Goal: Task Accomplishment & Management: Complete application form

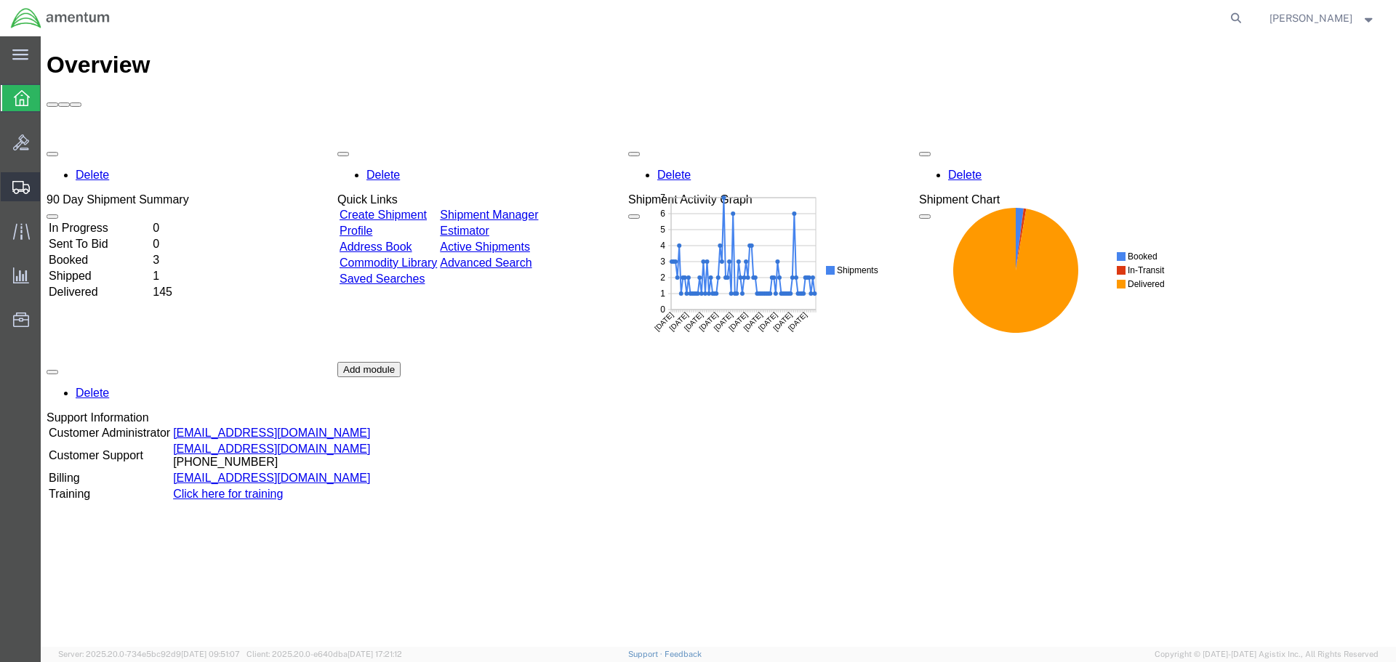
click at [0, 0] on span "Create Shipment" at bounding box center [0, 0] width 0 height 0
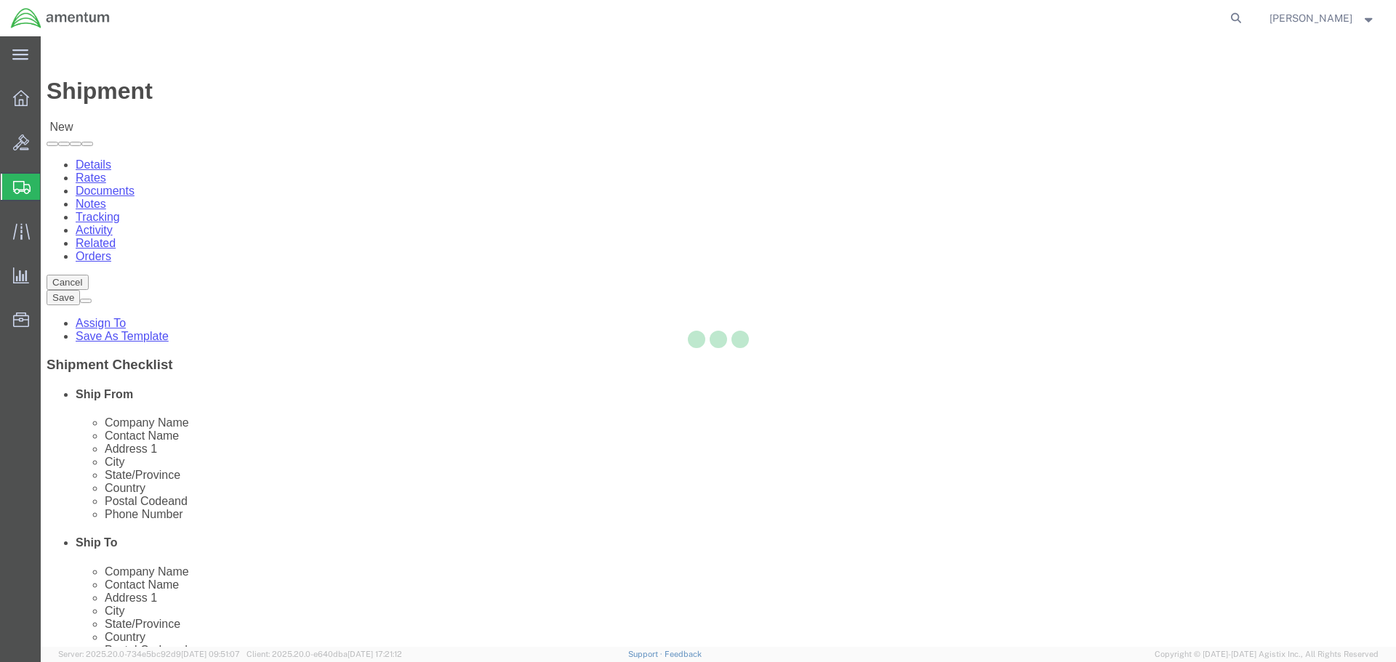
select select
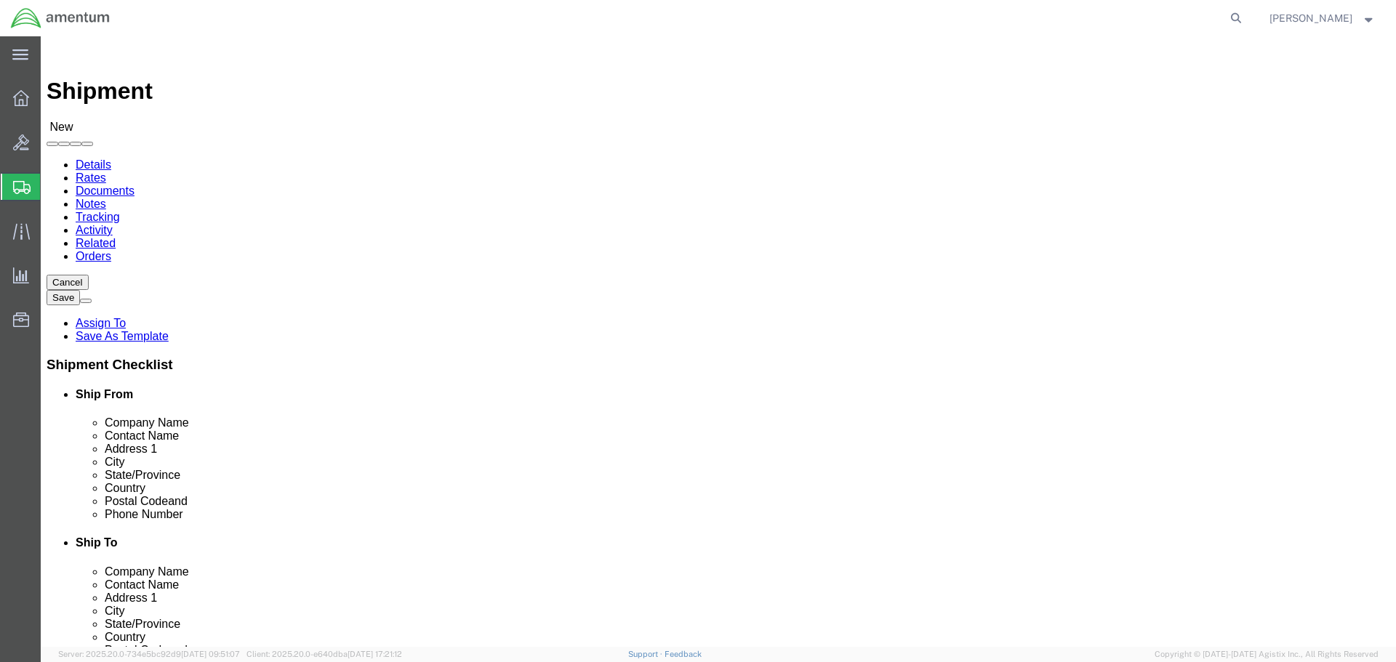
select select "MYPROFILE"
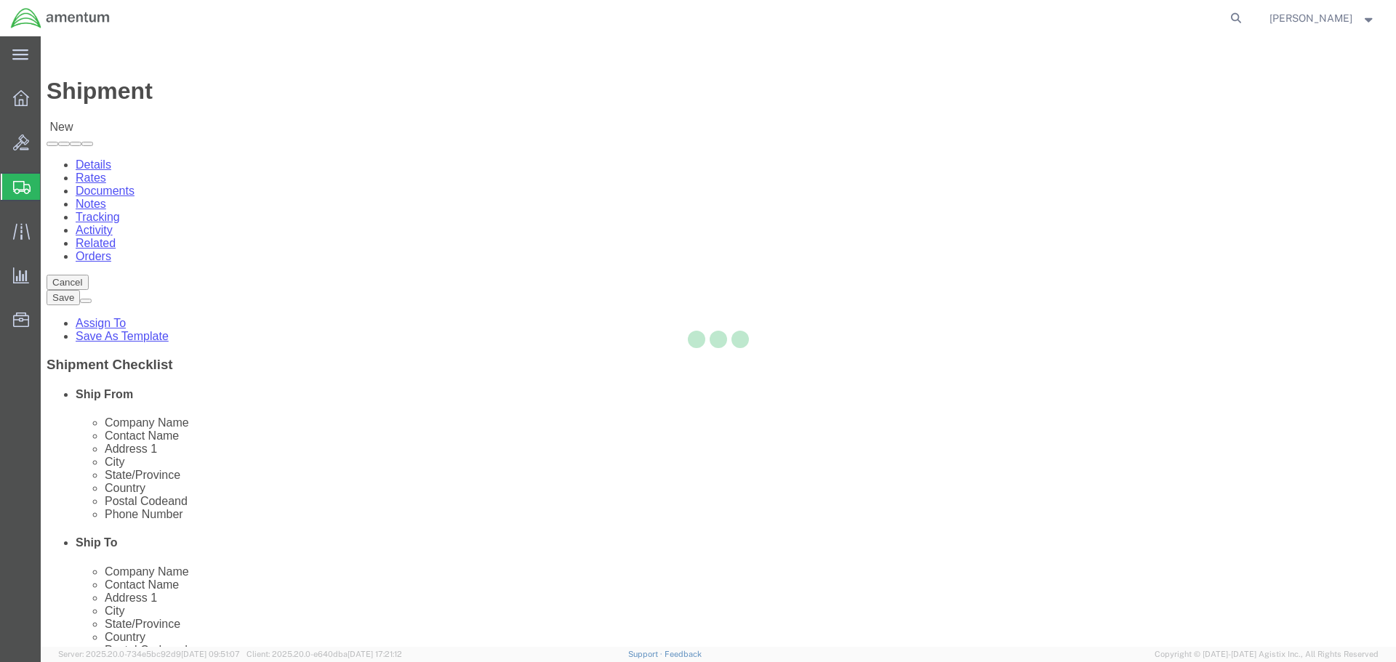
select select "CA"
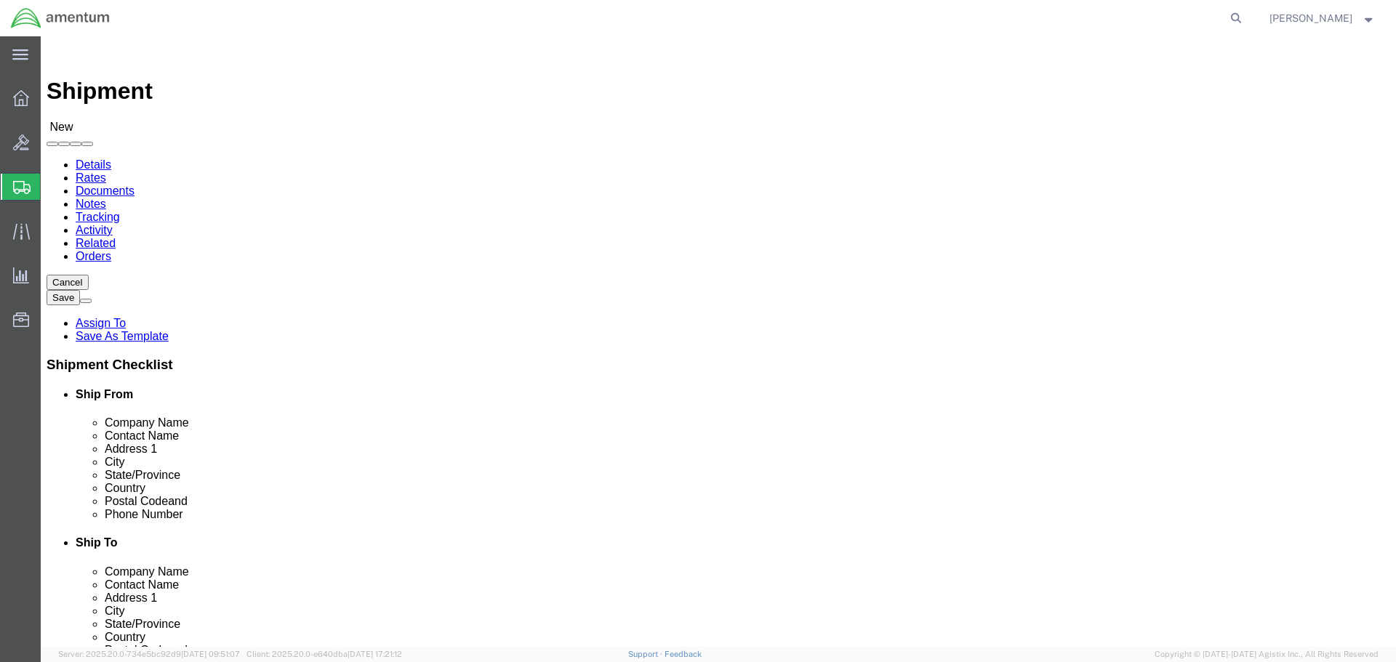
scroll to position [3271, 0]
select select "49946"
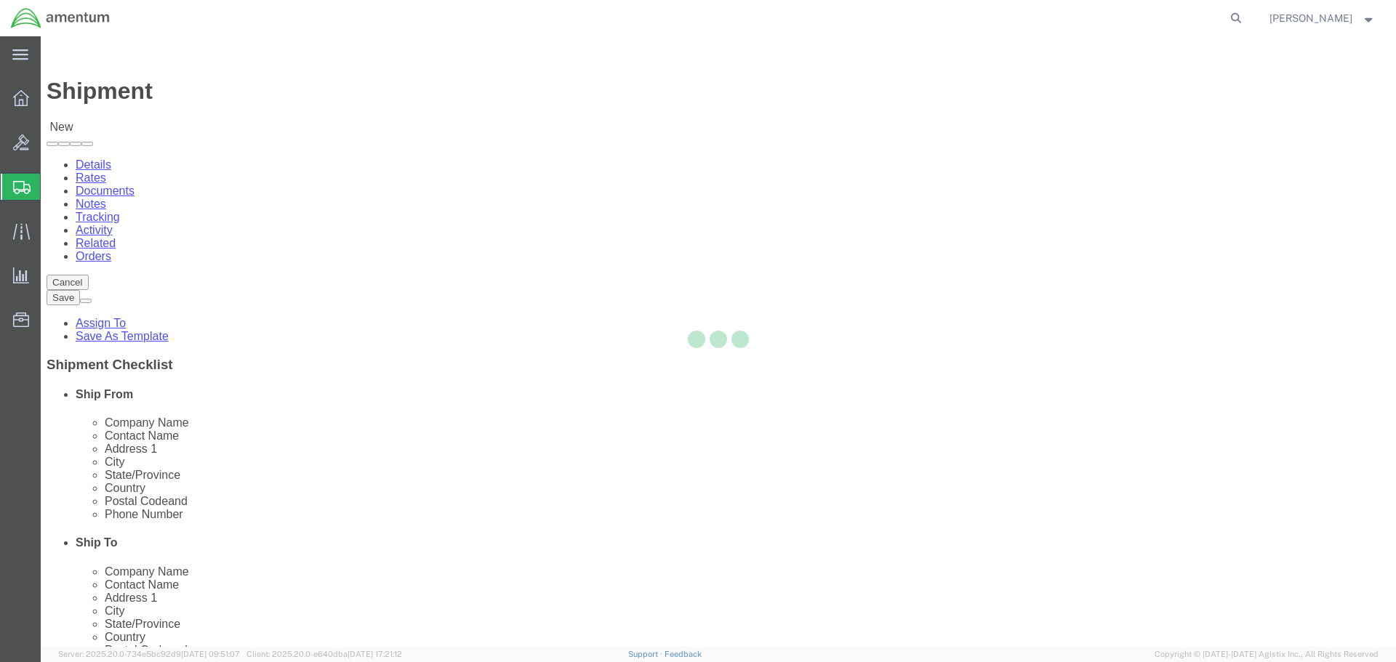
select select "CA"
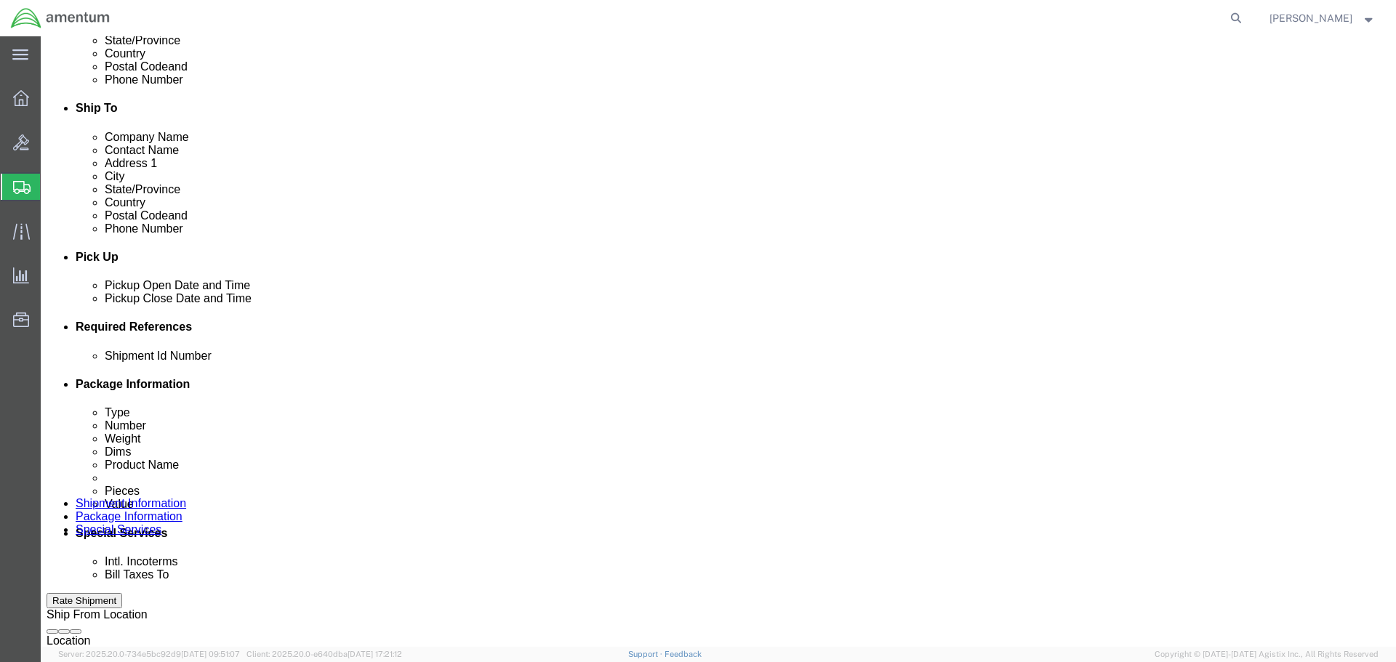
scroll to position [436, 0]
click input "text"
type input "1"
click button "Add reference"
click select "Select Account Type Activity ID Airline Appointment Number ASN Batch Request # …"
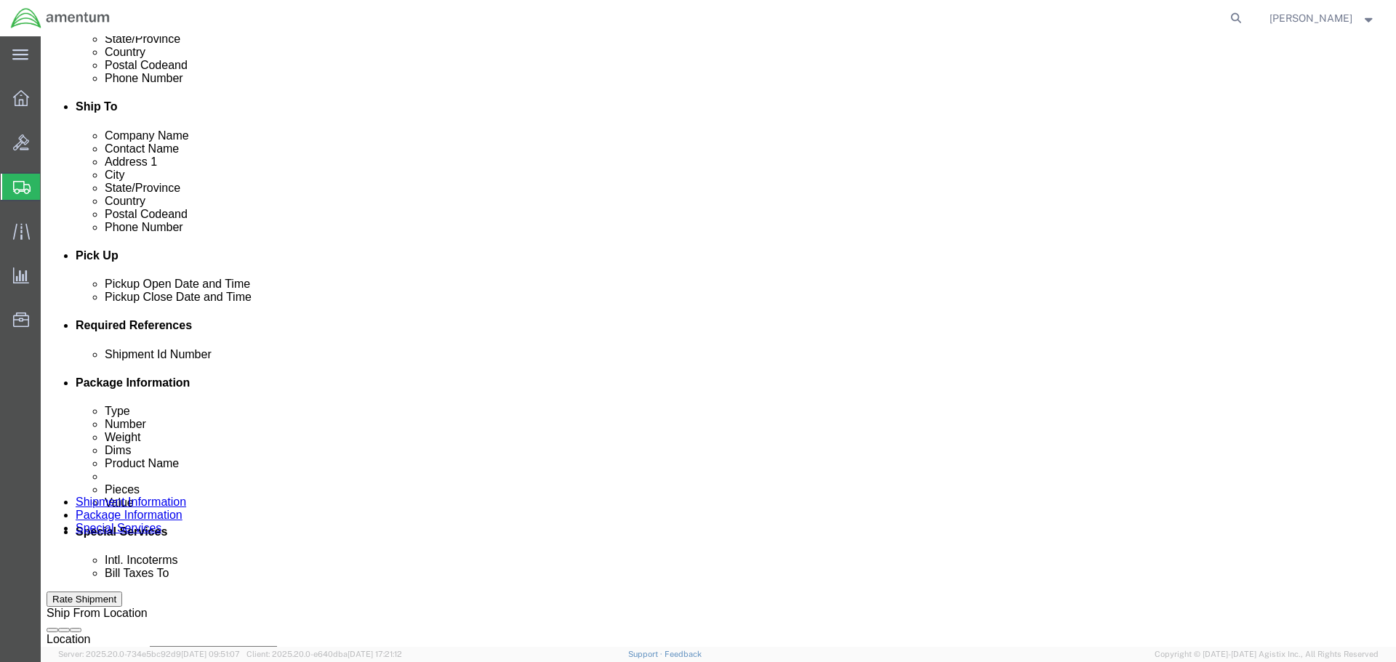
select select "DEPT"
click select "Select Account Type Activity ID Airline Appointment Number ASN Batch Request # …"
click input "text"
type input "CBP"
click button "Add reference"
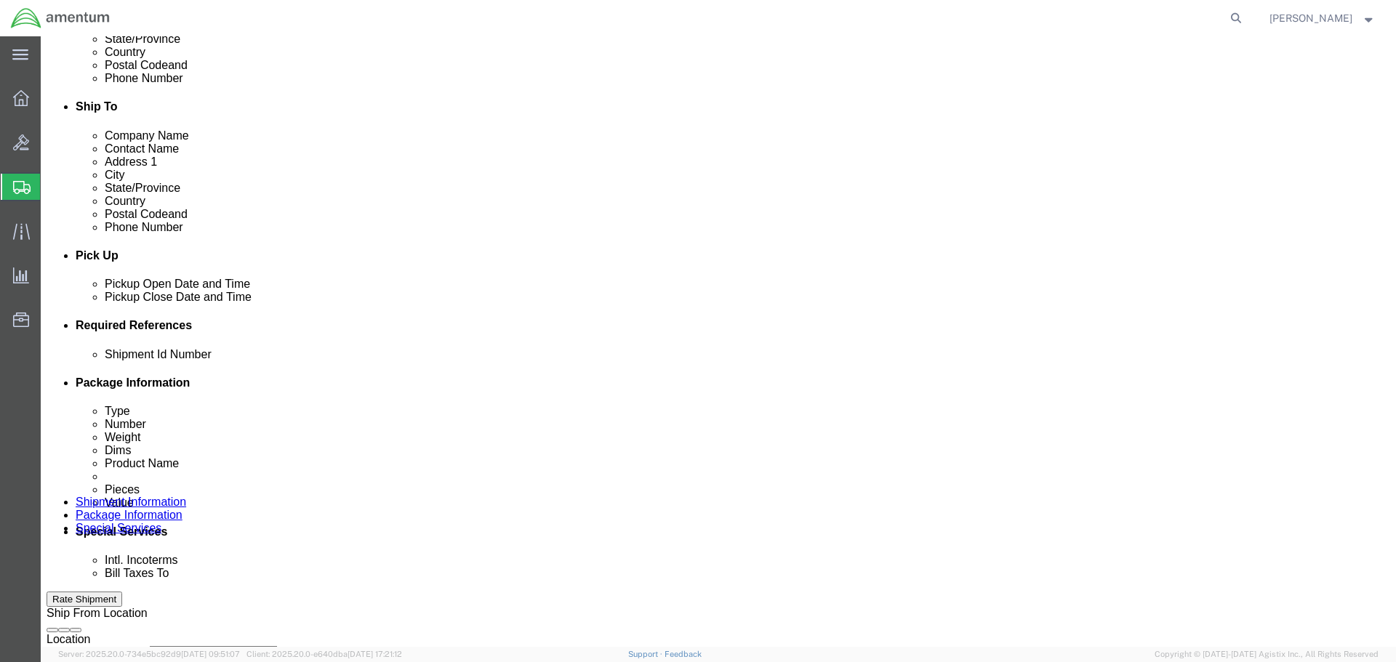
click select "Select Account Type Activity ID Airline Appointment Number ASN Batch Request # …"
select select "PROJNUM"
click select "Select Account Type Activity ID Airline Appointment Number ASN Batch Request # …"
click input "text"
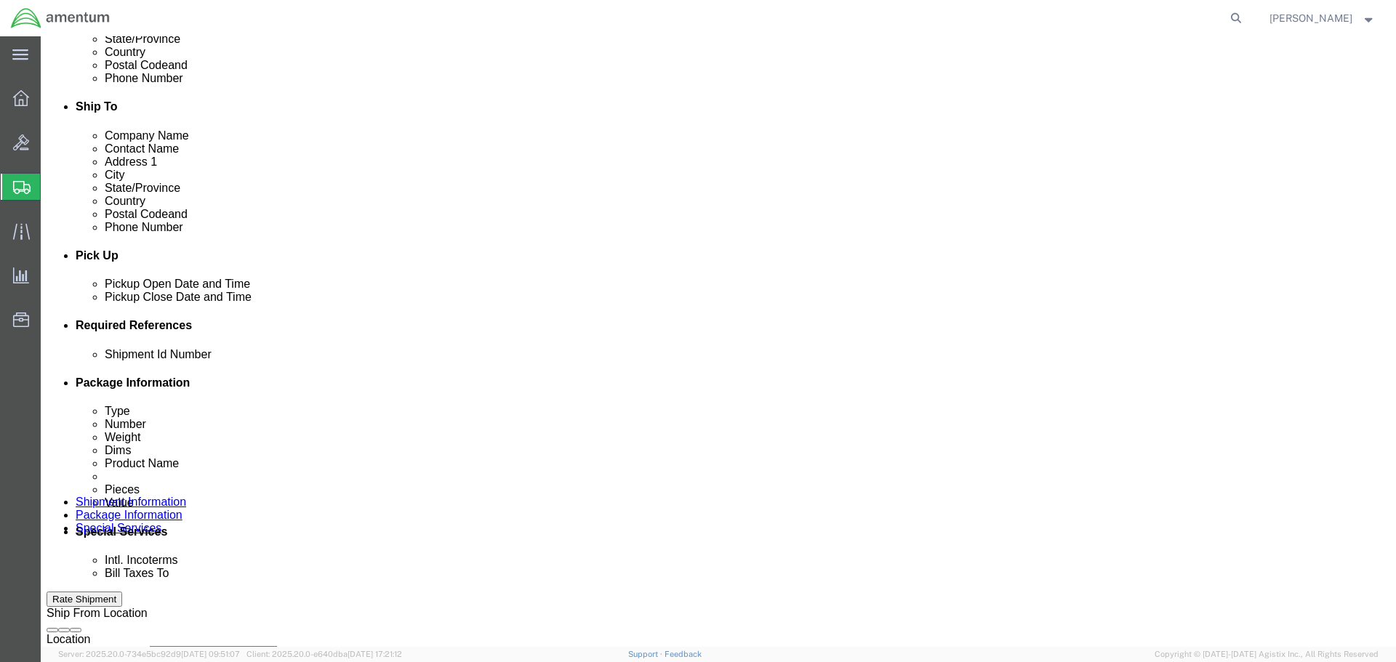
type input "6118.03.03.2219.000.WRS.0000"
click button "Add reference"
click select "Select Account Type Activity ID Airline Appointment Number ASN Batch Request # …"
select select "CUSTREF"
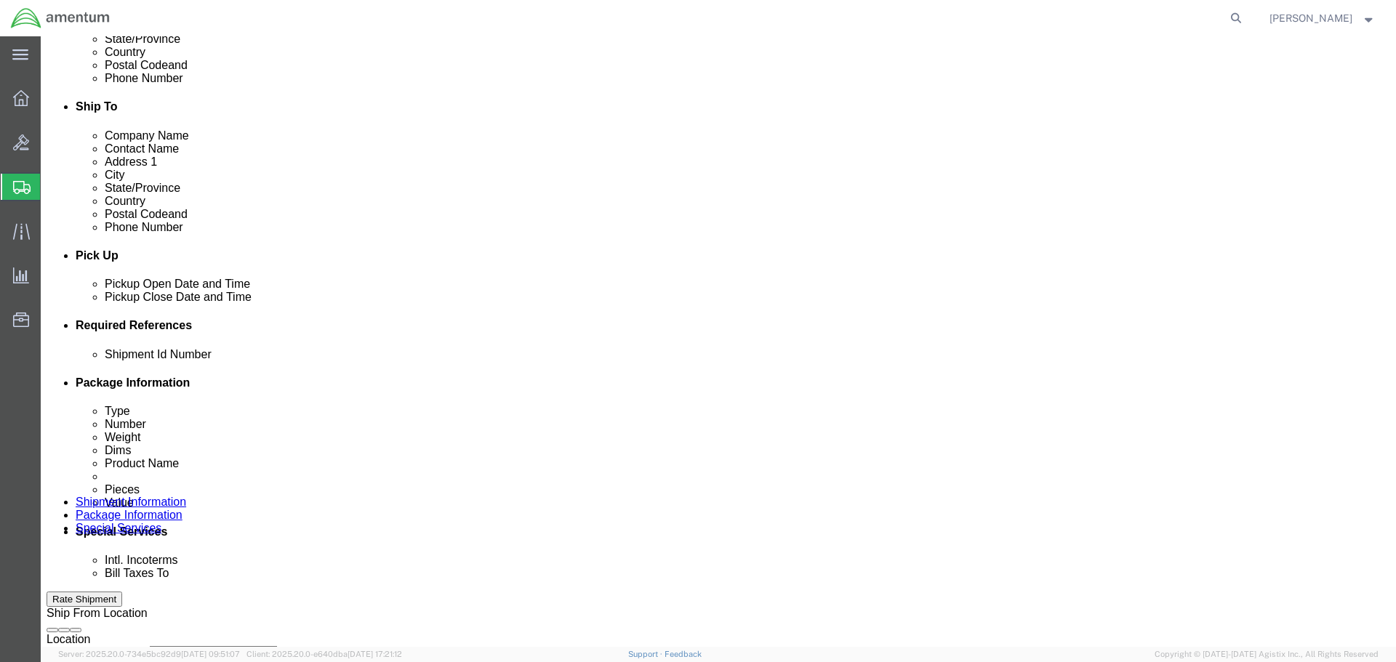
click select "Select Account Type Activity ID Airline Appointment Number ASN Batch Request # …"
click input "text"
drag, startPoint x: 249, startPoint y: 491, endPoint x: 140, endPoint y: 475, distance: 110.9
click div "Select Account Type Activity ID Airline Appointment Number ASN Batch Request # …"
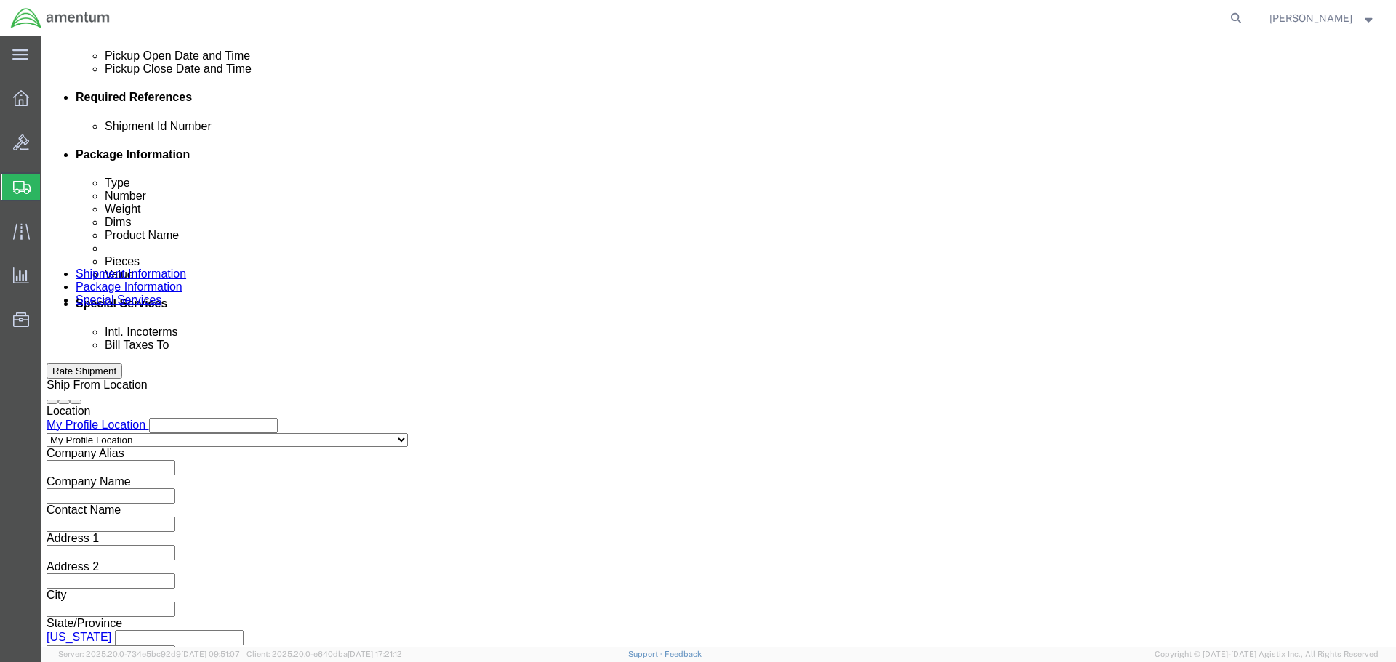
scroll to position [665, 0]
type input "Paperwork"
click button "Continue"
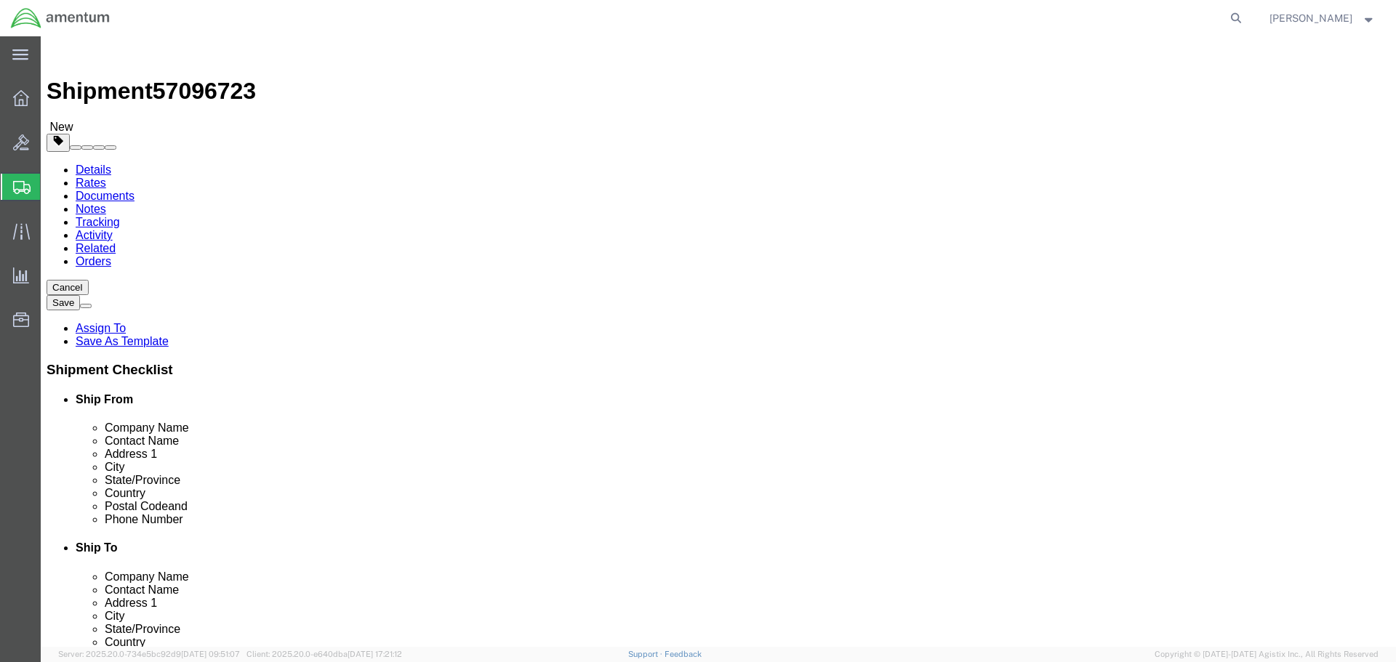
click select "Select BCK Boxes Bale(s) Basket(s) Bolt(s) Bottle(s) Buckets Bulk Bundle(s) Can…"
select select "ENV"
click select "Select BCK Boxes Bale(s) Basket(s) Bolt(s) Bottle(s) Buckets Bulk Bundle(s) Can…"
type input "9.50"
type input "12.50"
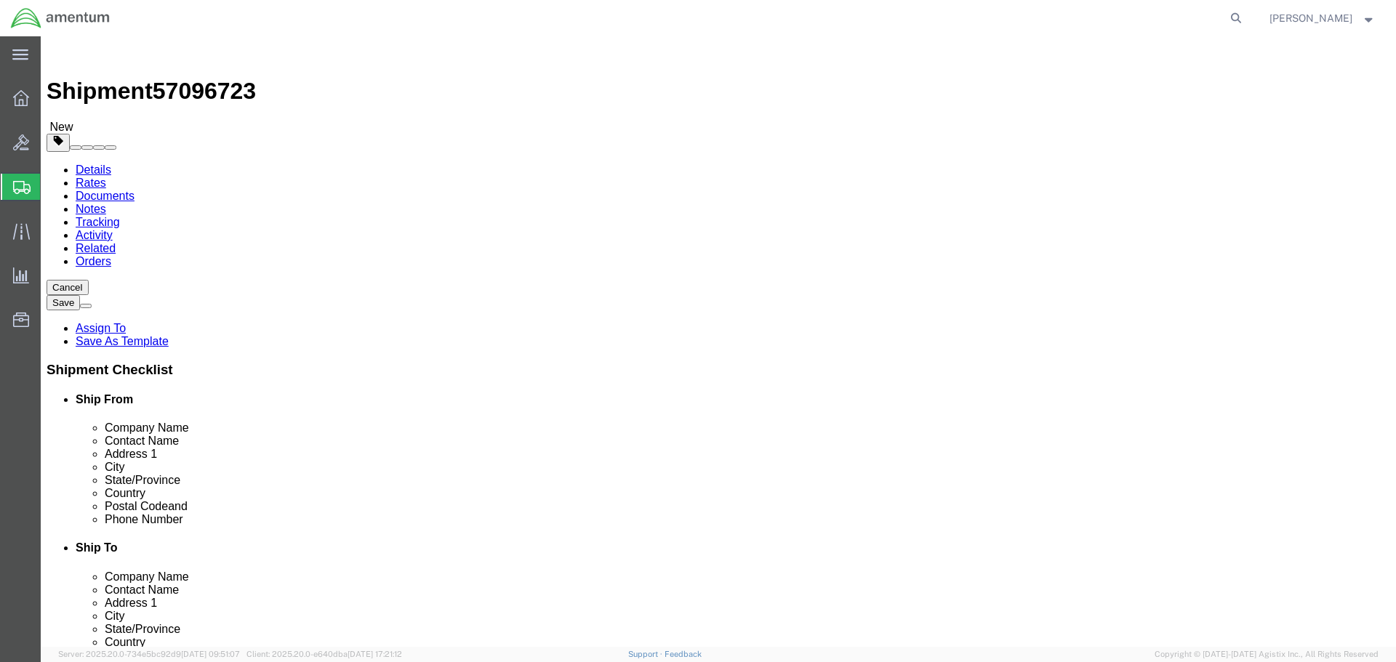
type input "0.25"
type input "1"
click link "Add Content"
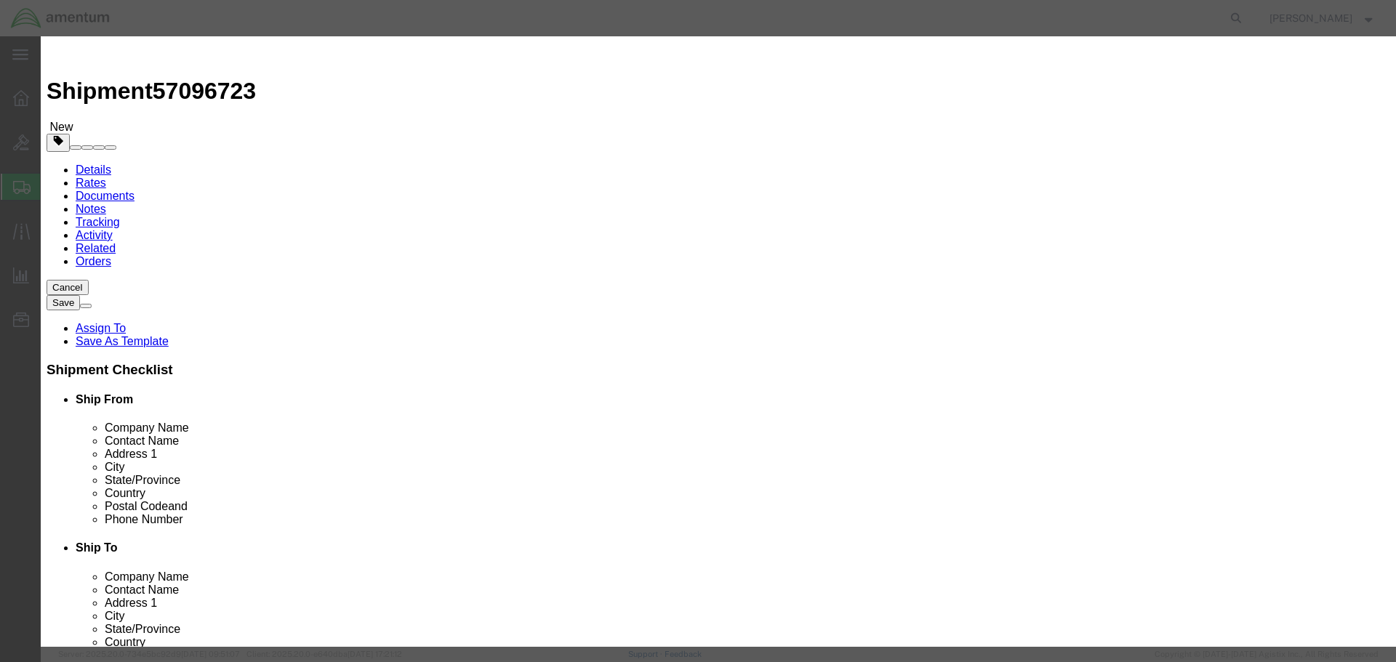
click input "text"
paste input "Paperwork"
type input "Paperwork"
click input "0"
type input "1"
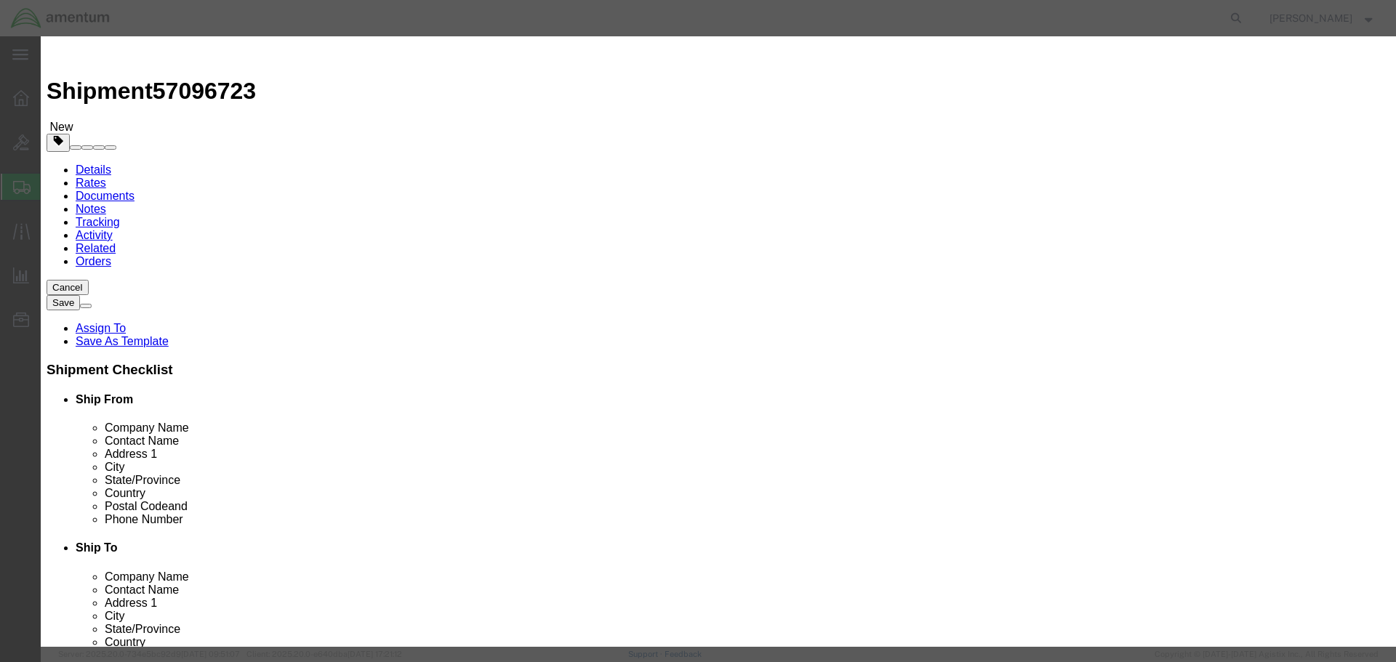
click input "text"
type input "1"
click button "Save & Close"
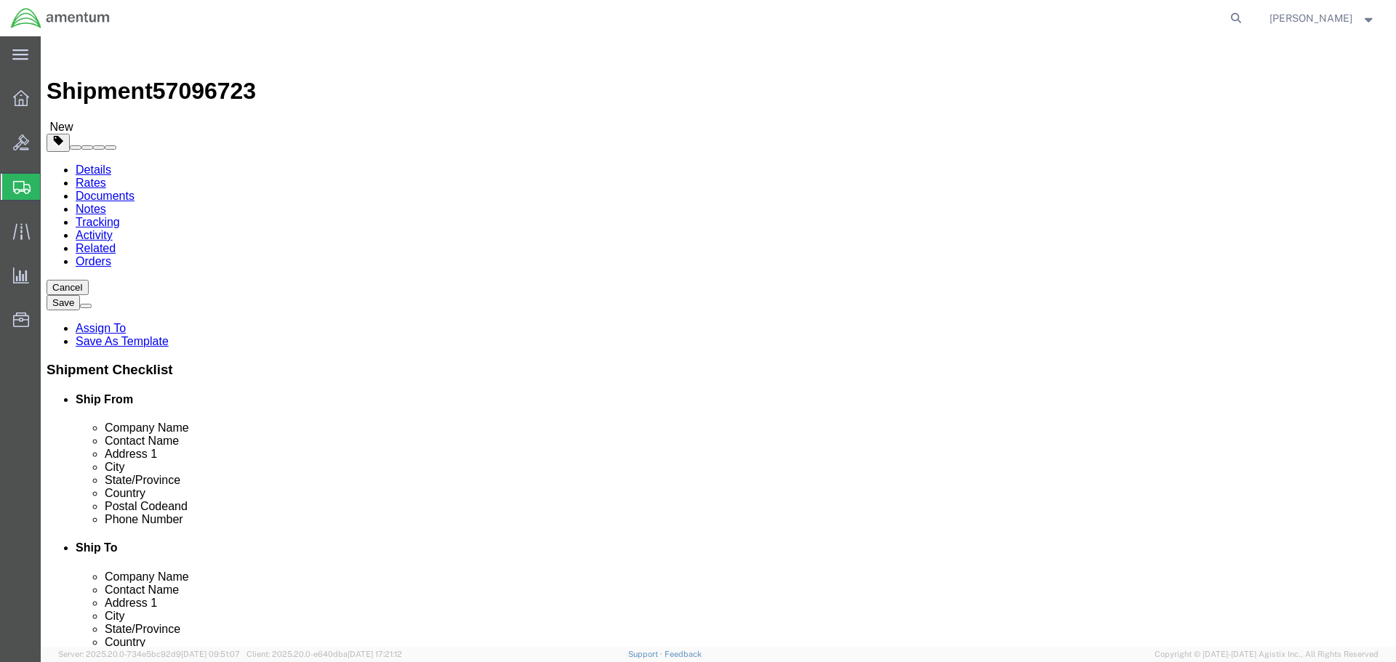
click button "Rate Shipment"
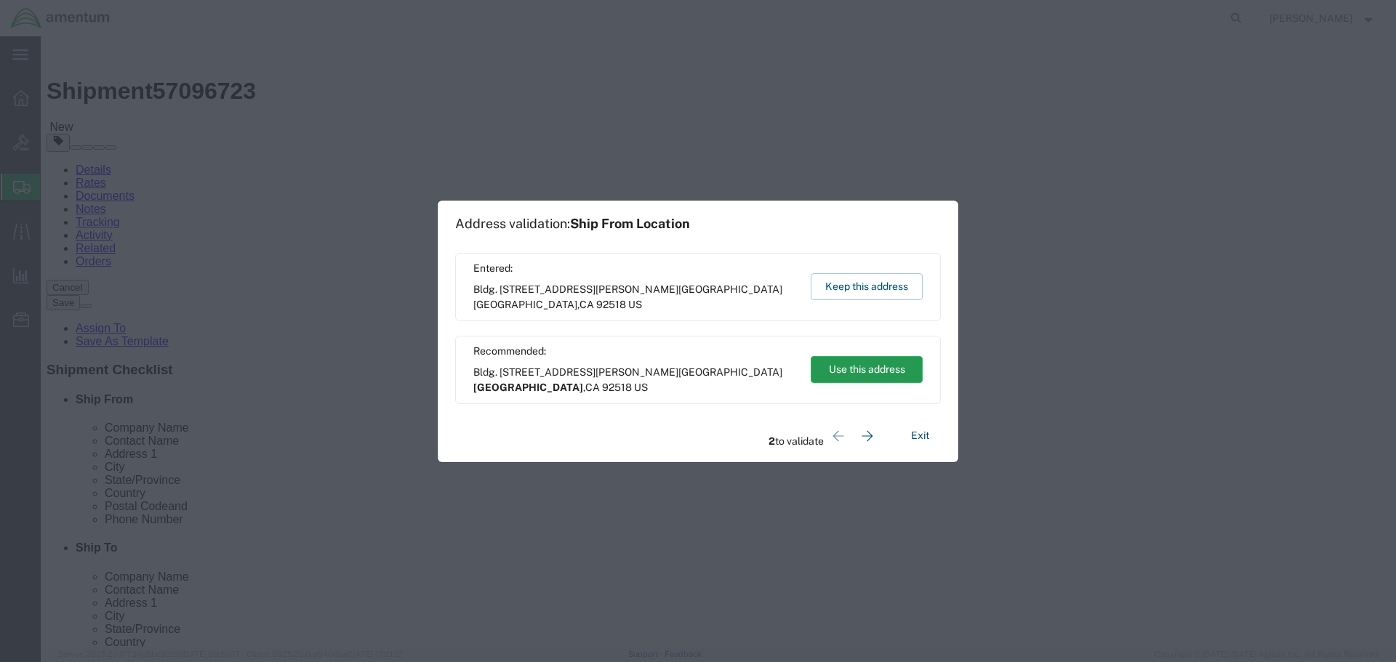
click at [853, 360] on button "Use this address" at bounding box center [867, 369] width 112 height 27
click at [853, 361] on button "Use this address" at bounding box center [867, 369] width 112 height 27
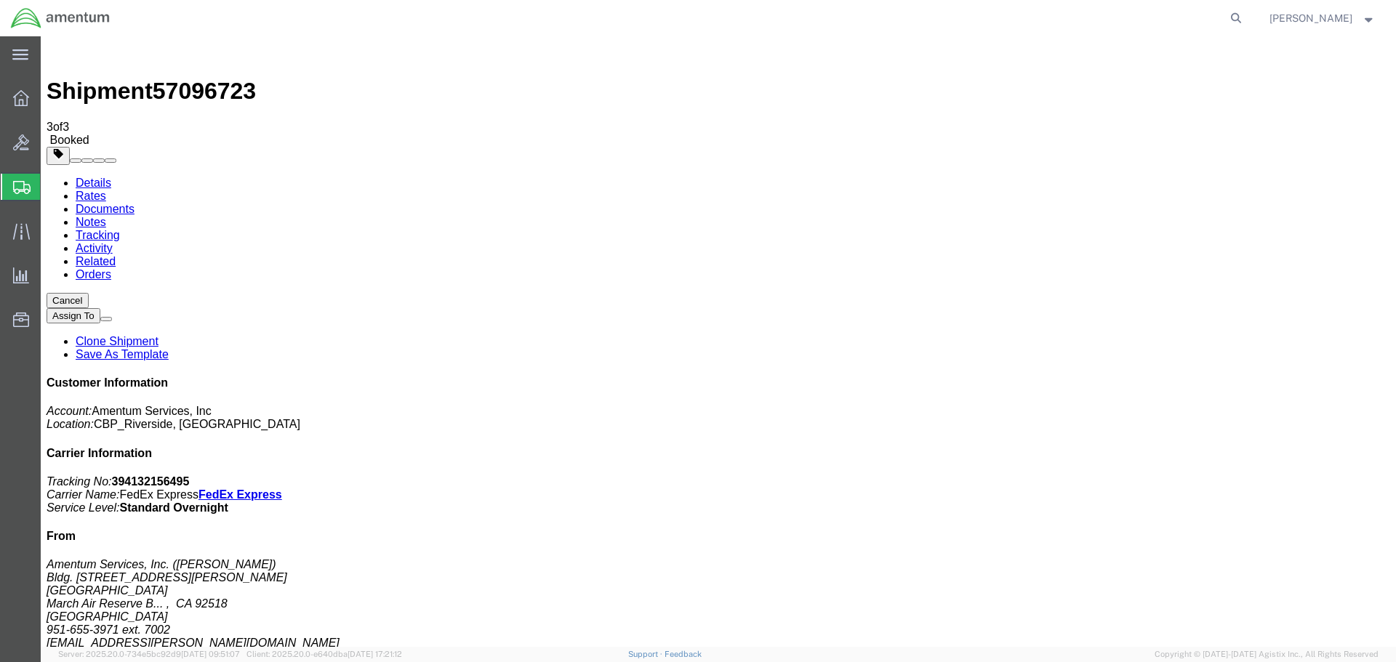
click at [1369, 18] on strong "button" at bounding box center [1368, 17] width 13 height 5
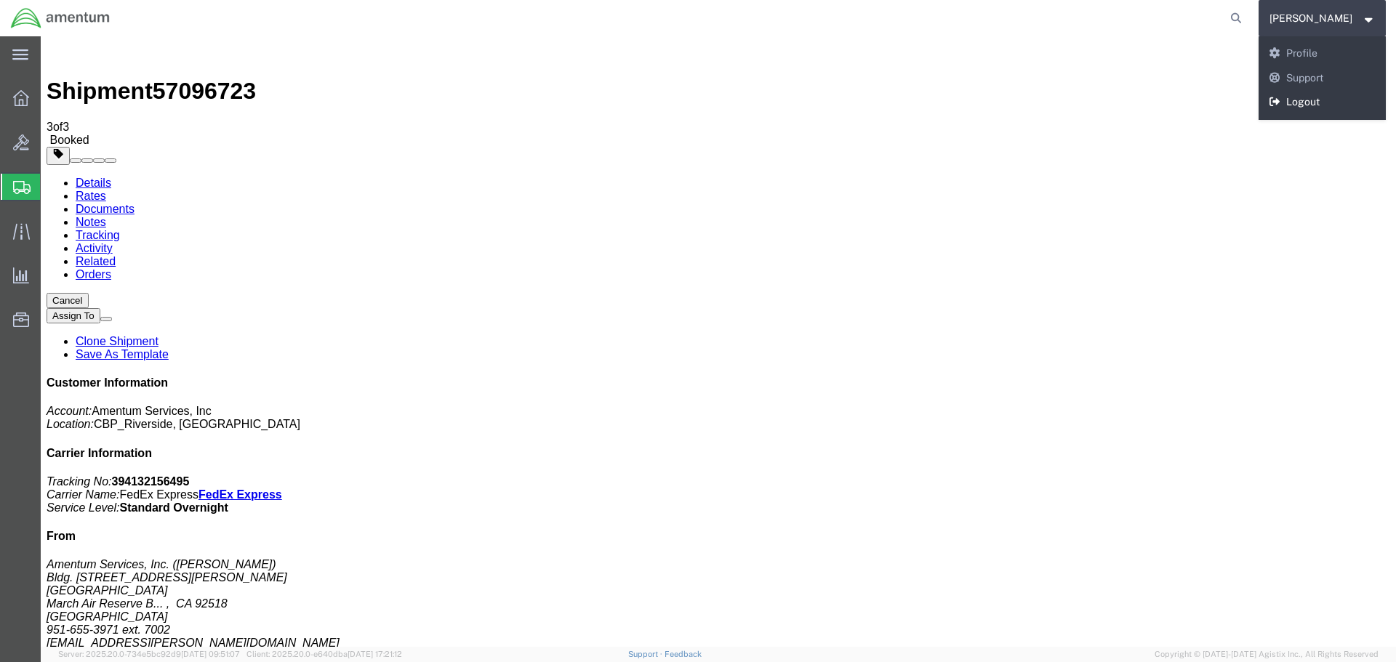
click at [1326, 101] on link "Logout" at bounding box center [1322, 102] width 128 height 25
